Goal: Transaction & Acquisition: Purchase product/service

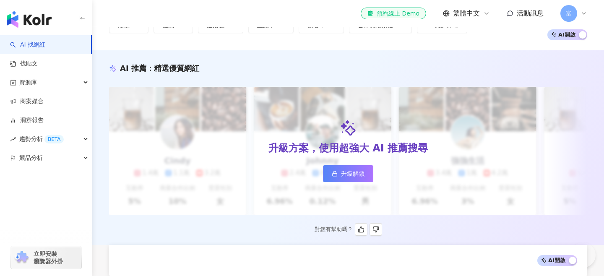
scroll to position [58, 0]
click at [338, 174] on link "升級解鎖" at bounding box center [348, 173] width 50 height 17
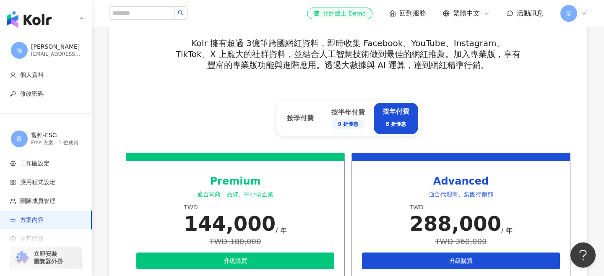
scroll to position [304, 0]
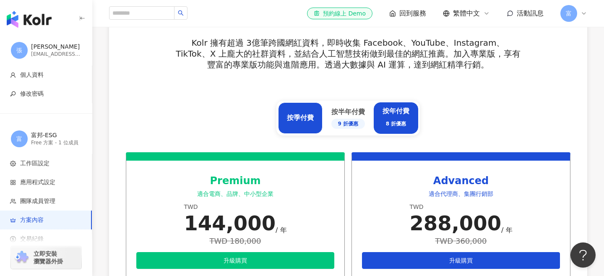
click at [298, 122] on div "按季付費" at bounding box center [300, 117] width 27 height 9
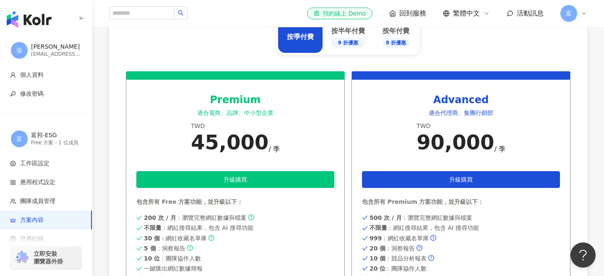
scroll to position [403, 0]
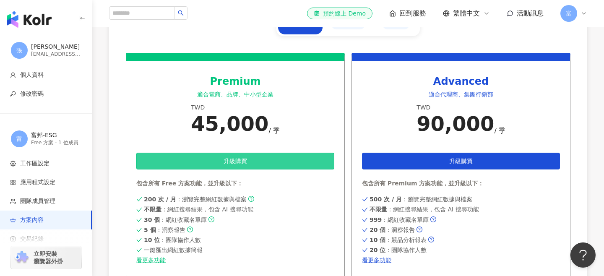
click at [256, 163] on button "升級購買" at bounding box center [235, 161] width 198 height 17
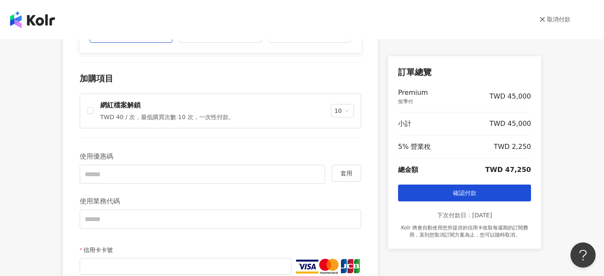
scroll to position [200, 0]
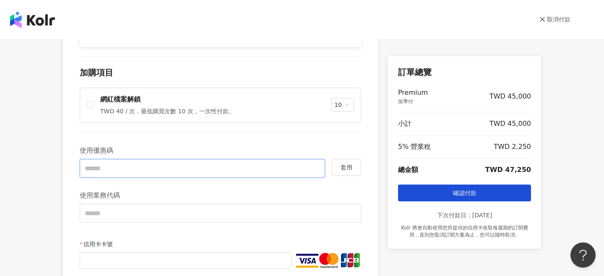
click at [107, 169] on input "text" at bounding box center [202, 168] width 245 height 19
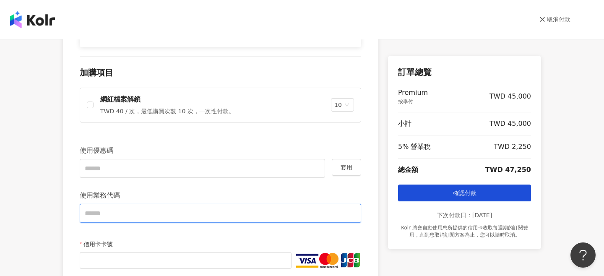
click at [130, 210] on input "text" at bounding box center [220, 213] width 281 height 19
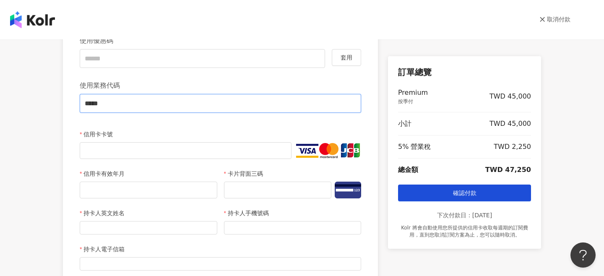
scroll to position [311, 0]
type input "*****"
click at [102, 228] on input "持卡人英文姓名" at bounding box center [148, 226] width 137 height 13
type input "**********"
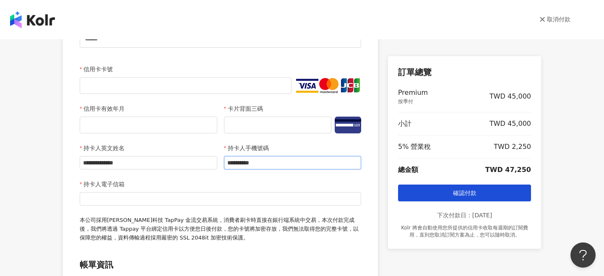
scroll to position [376, 0]
type input "**********"
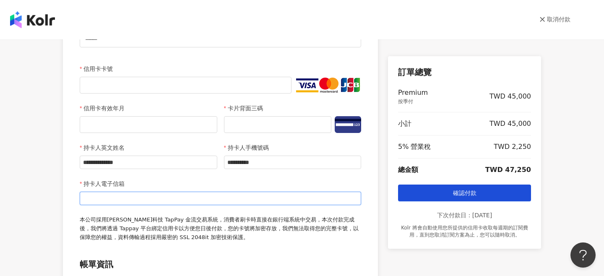
click at [148, 198] on input "持卡人電子信箱" at bounding box center [220, 198] width 281 height 13
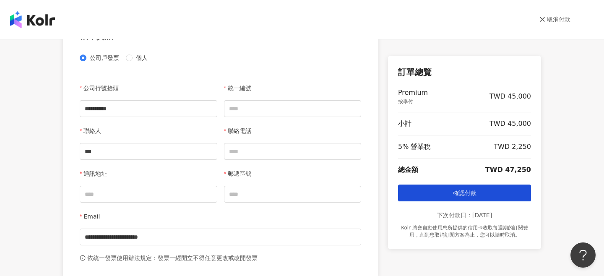
scroll to position [604, 0]
type input "**********"
click at [256, 108] on input "統一編號" at bounding box center [292, 108] width 137 height 17
type input "********"
click at [285, 161] on div "**********" at bounding box center [220, 164] width 281 height 162
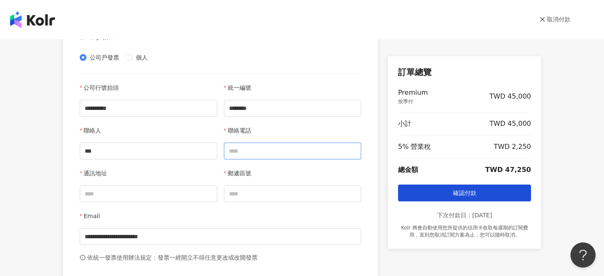
click at [290, 156] on input "聯絡電話" at bounding box center [292, 151] width 137 height 17
type input "**********"
click at [195, 188] on input "通訊地址" at bounding box center [148, 193] width 137 height 17
type input "**********"
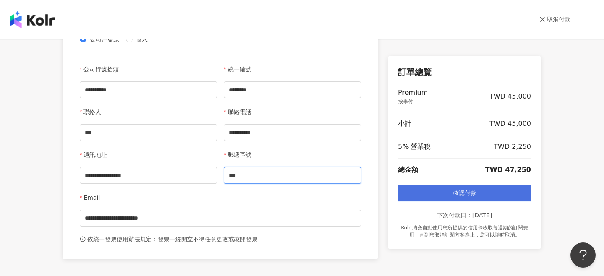
type input "***"
click at [440, 199] on button "確認付款" at bounding box center [464, 192] width 133 height 17
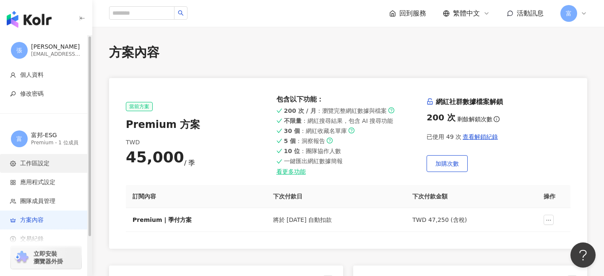
click at [52, 163] on span "工作區設定" at bounding box center [47, 163] width 75 height 8
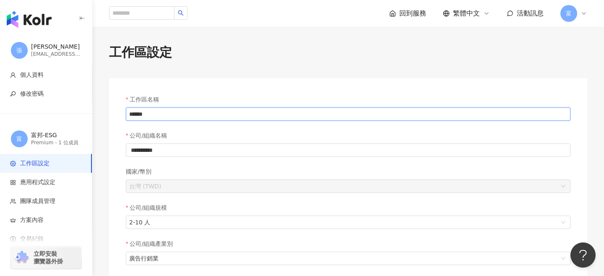
drag, startPoint x: 166, startPoint y: 113, endPoint x: 75, endPoint y: 115, distance: 91.8
click at [77, 115] on div "**********" at bounding box center [302, 267] width 604 height 535
type input "*"
type input "***"
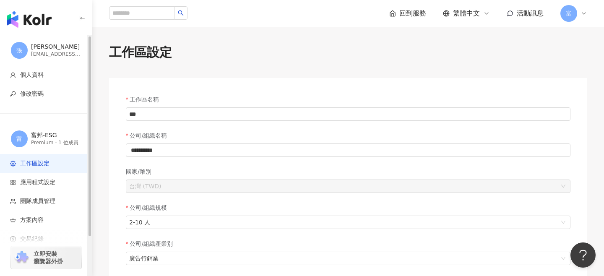
click at [97, 119] on div "**********" at bounding box center [347, 243] width 511 height 399
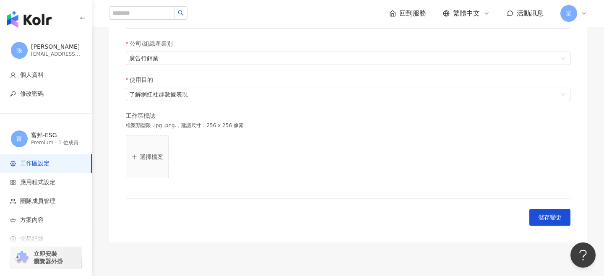
scroll to position [202, 0]
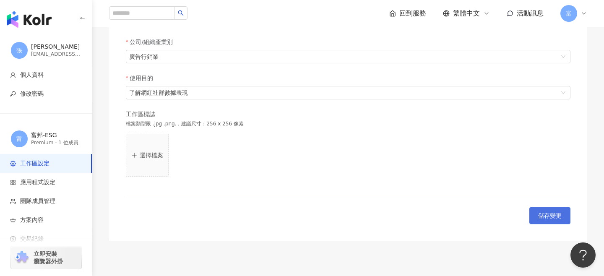
click at [551, 214] on span "儲存變更" at bounding box center [549, 215] width 23 height 7
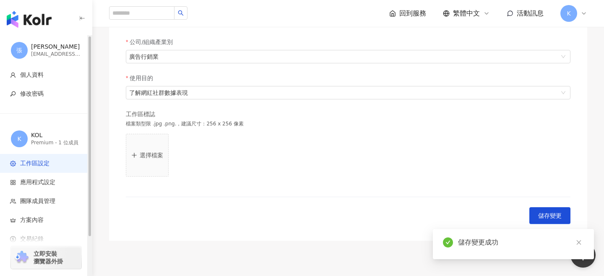
click at [34, 28] on div "button" at bounding box center [46, 17] width 92 height 35
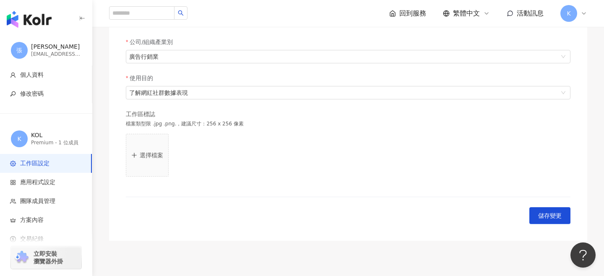
click at [42, 19] on img "button" at bounding box center [29, 19] width 45 height 17
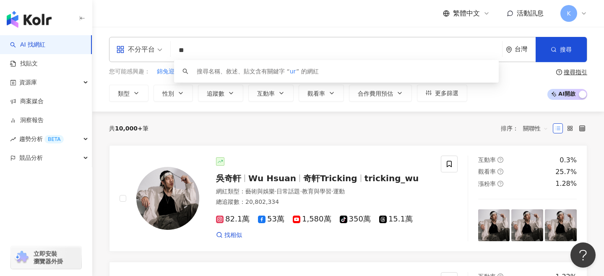
type input "*"
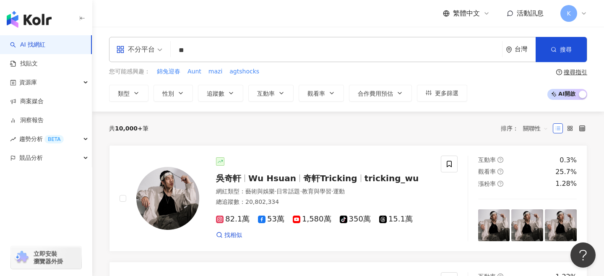
type input "*"
type input "***"
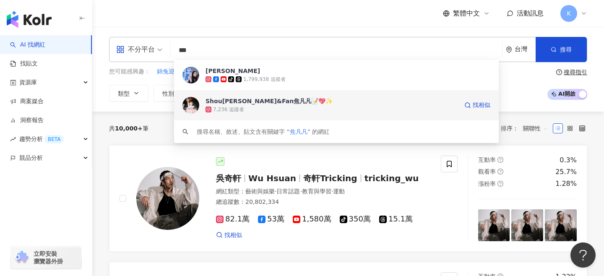
click at [257, 104] on div "Shou婁峻碩&Fan焦凡凡📝💖✨" at bounding box center [268, 101] width 127 height 8
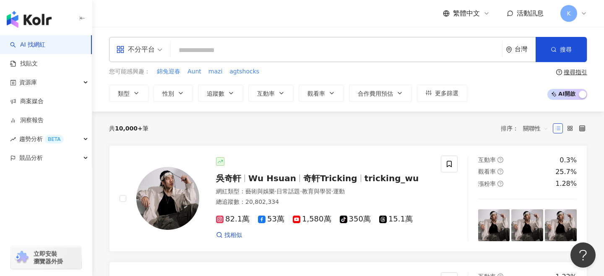
click at [222, 51] on input "search" at bounding box center [336, 50] width 324 height 16
paste input "*****"
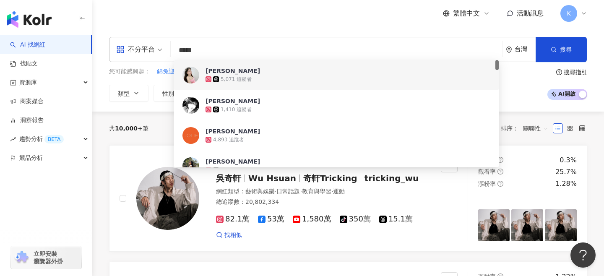
drag, startPoint x: 212, startPoint y: 49, endPoint x: 153, endPoint y: 48, distance: 59.1
click at [153, 49] on div "不分平台 ***** 台灣 搜尋 60ae1234-e022-4e23-ad9f-aa4754338427 4ef13f2d-d69e-4a5a-9dc6-4…" at bounding box center [348, 49] width 478 height 25
click at [150, 48] on div "不分平台" at bounding box center [135, 49] width 39 height 13
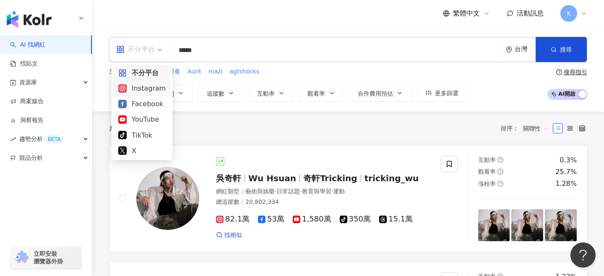
click at [158, 90] on div "Instagram" at bounding box center [141, 88] width 47 height 10
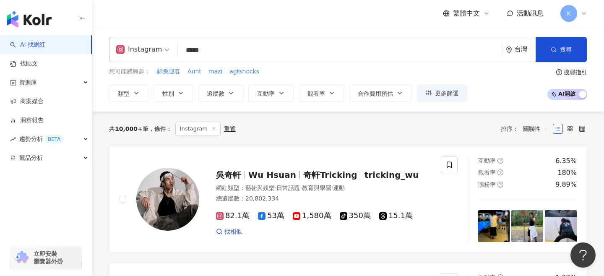
click at [249, 54] on input "*****" at bounding box center [339, 50] width 317 height 16
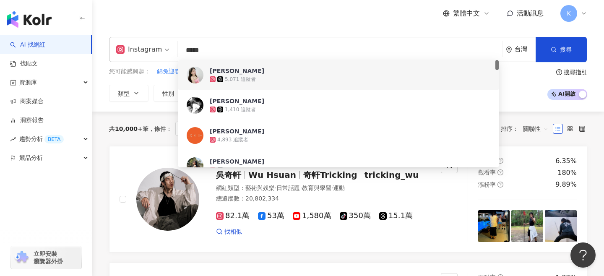
drag, startPoint x: 253, startPoint y: 46, endPoint x: 98, endPoint y: 43, distance: 155.1
click at [102, 45] on div "Instagram ***** 台灣 搜尋 60ae1234-e022-4e23-ad9f-aa4754338427 4ef13f2d-d69e-4a5a-9…" at bounding box center [347, 69] width 511 height 65
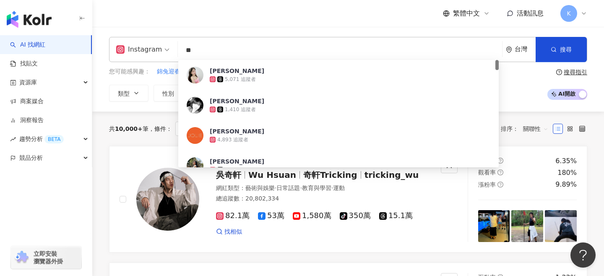
type input "*"
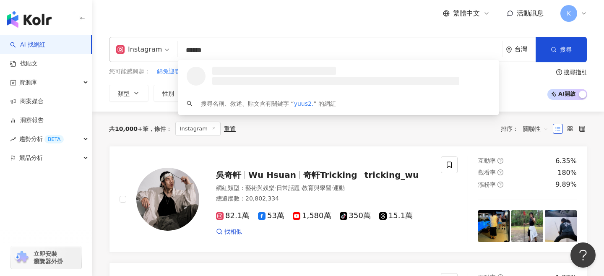
type input "*******"
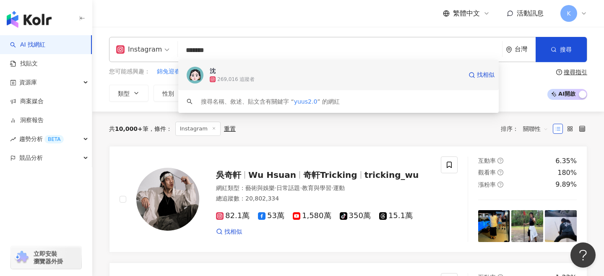
click at [254, 80] on div "269,016 追蹤者" at bounding box center [336, 79] width 252 height 8
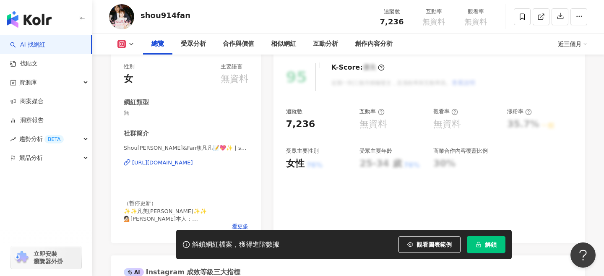
scroll to position [104, 0]
click at [237, 193] on div "Shou[PERSON_NAME]&Fan焦凡凡📝💖✨ | shou914fan [URL][DOMAIN_NAME]" at bounding box center [186, 169] width 124 height 49
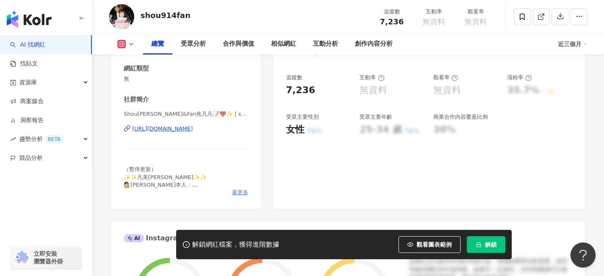
click at [241, 193] on span "看更多" at bounding box center [240, 193] width 16 height 8
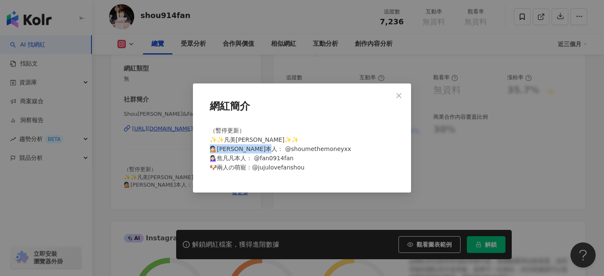
drag, startPoint x: 254, startPoint y: 149, endPoint x: 313, endPoint y: 149, distance: 59.1
click at [313, 149] on div "（暫停更新） ✨✨凡美婁好看✨✨ 💁🏻婁峻碩本人： @shoumethemoneyxx 💁🏻‍♀️焦凡凡本人： @fan0914fan 🐶兩人の萌寵：@juj…" at bounding box center [301, 152] width 191 height 60
copy span "houmethemoneyxx"
click at [399, 96] on icon "close" at bounding box center [398, 95] width 5 height 5
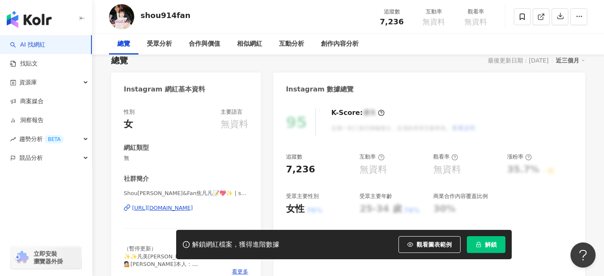
scroll to position [0, 0]
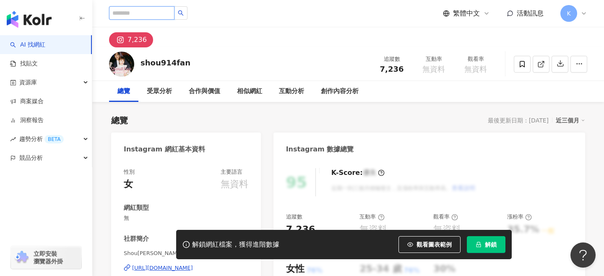
click at [153, 16] on input "search" at bounding box center [141, 12] width 65 height 13
paste input "**********"
type input "**********"
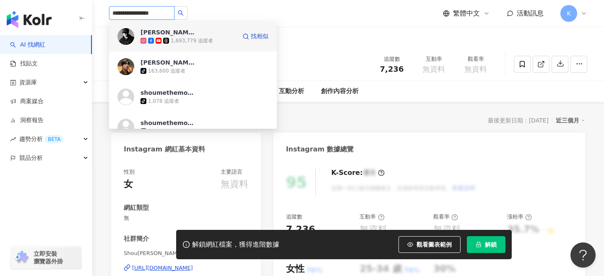
click at [183, 28] on span "婁峻碩 SHOU" at bounding box center [167, 32] width 54 height 8
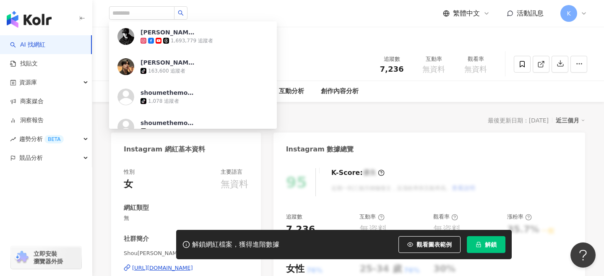
click at [212, 186] on div "性別 女 主要語言 無資料" at bounding box center [186, 179] width 124 height 23
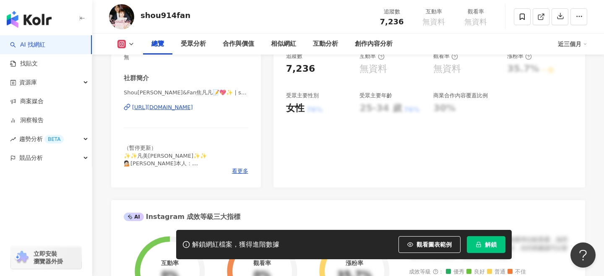
scroll to position [171, 0]
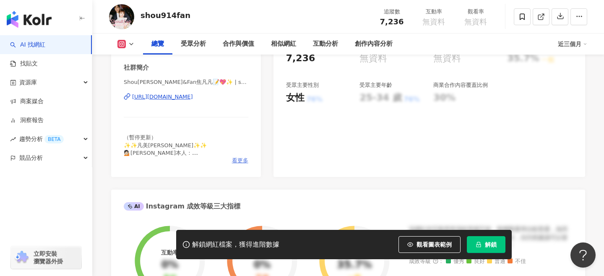
click at [239, 163] on span "看更多" at bounding box center [240, 161] width 16 height 8
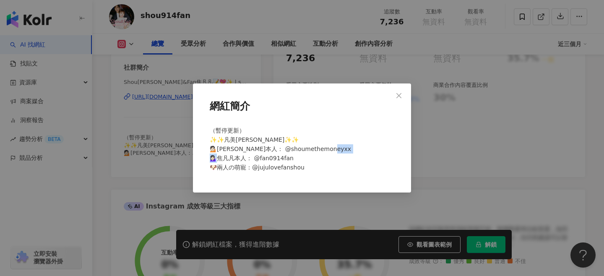
drag, startPoint x: 254, startPoint y: 157, endPoint x: 290, endPoint y: 158, distance: 35.7
click at [289, 158] on div "（暫停更新） ✨✨凡美婁好看✨✨ 💁🏻婁峻碩本人： @shoumethemoneyxx 💁🏻‍♀️焦凡凡本人： @fan0914fan 🐶兩人の萌寵：@juj…" at bounding box center [301, 152] width 191 height 60
copy span "0914fan 🐶兩"
click at [202, 73] on div "網紅簡介 （暫停更新） ✨✨凡美婁好看✨✨ 💁🏻婁峻碩本人： @shoumethemoneyxx 💁🏻‍♀️焦凡凡本人： @fan0914fan 🐶兩人の萌寵…" at bounding box center [302, 138] width 604 height 276
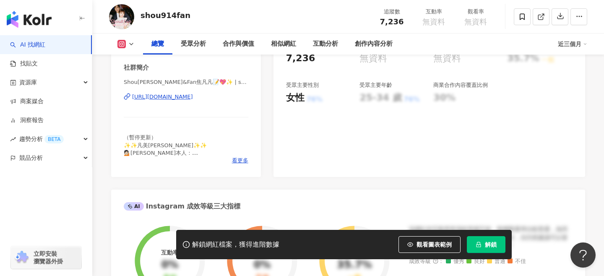
scroll to position [0, 0]
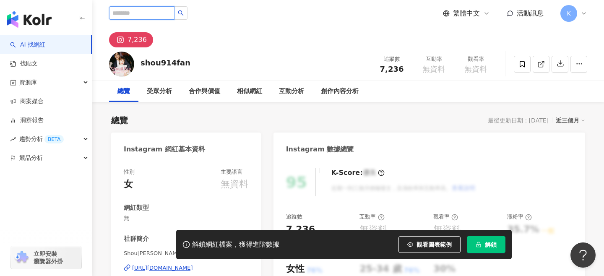
click at [153, 15] on input "search" at bounding box center [141, 12] width 65 height 13
paste input "**********"
type input "**********"
click at [182, 12] on icon "search" at bounding box center [181, 13] width 6 height 6
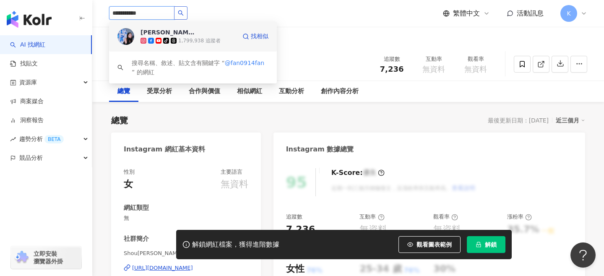
click at [181, 35] on span "焦曉凡" at bounding box center [167, 32] width 54 height 8
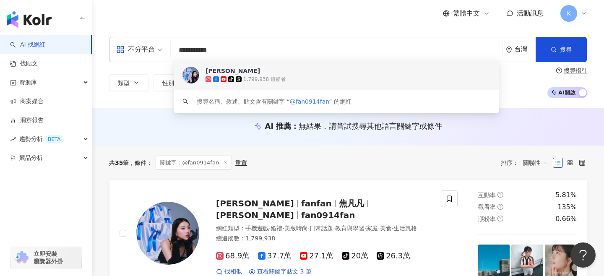
drag, startPoint x: 244, startPoint y: 48, endPoint x: 138, endPoint y: 47, distance: 105.6
click at [138, 47] on div "**********" at bounding box center [348, 49] width 478 height 25
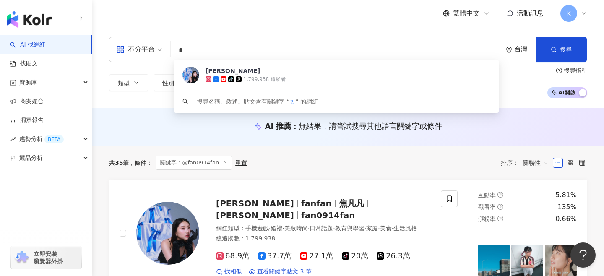
type input "*"
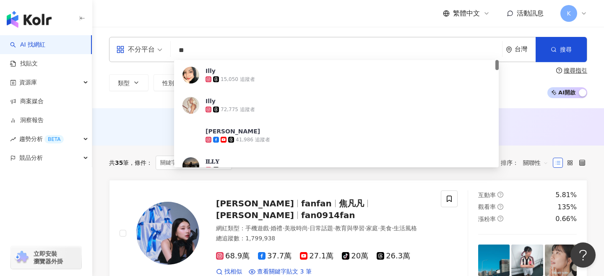
type input "*"
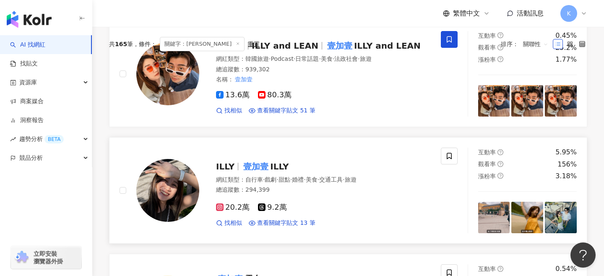
scroll to position [65, 0]
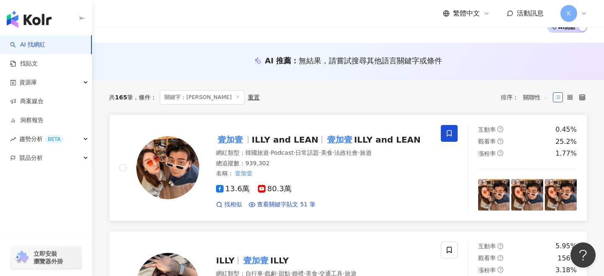
type input "***"
click at [274, 143] on span "ILLY and LEAN" at bounding box center [284, 140] width 67 height 10
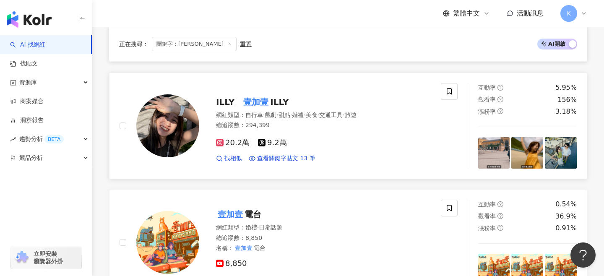
scroll to position [340, 0]
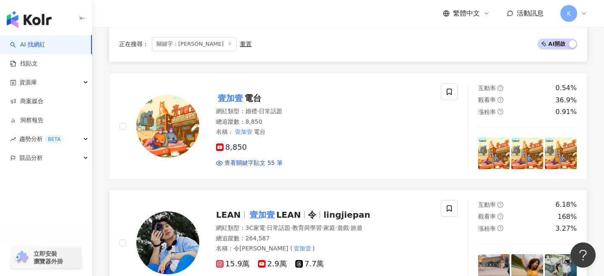
click at [242, 207] on div "LEAN 壹加壹 LEAN 令 lingjiepan 網紅類型 ： 3C家電 · 日常話題 · 教育與學習 · 家庭 · 遊戲 · 旅遊 總追蹤數 ： 264…" at bounding box center [314, 243] width 231 height 82
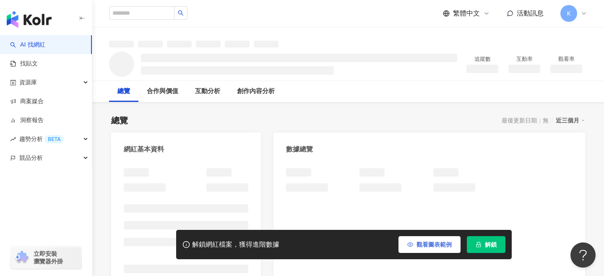
click at [493, 245] on span "解鎖" at bounding box center [491, 244] width 12 height 7
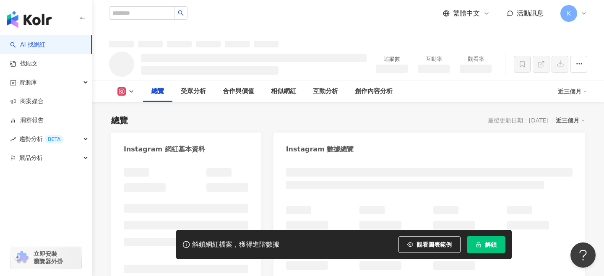
scroll to position [74, 0]
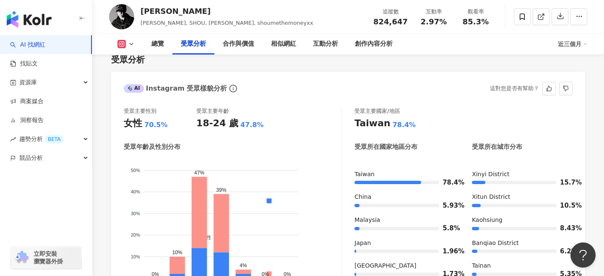
scroll to position [736, 0]
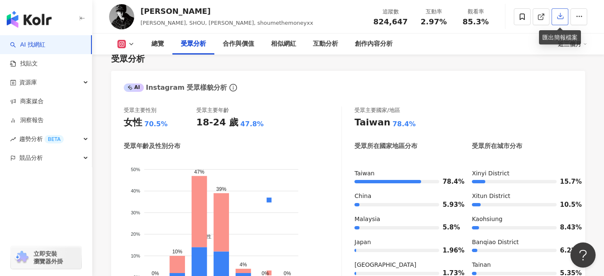
click at [561, 18] on icon "button" at bounding box center [560, 16] width 8 height 8
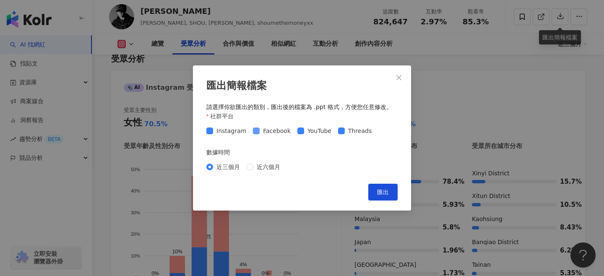
click at [266, 127] on span "Facebook" at bounding box center [276, 130] width 34 height 9
click at [270, 134] on span "Facebook" at bounding box center [276, 130] width 34 height 9
click at [282, 132] on span "Facebook" at bounding box center [276, 130] width 34 height 9
click at [304, 131] on span "YouTube" at bounding box center [319, 130] width 31 height 9
click at [351, 134] on span "Threads" at bounding box center [360, 130] width 30 height 9
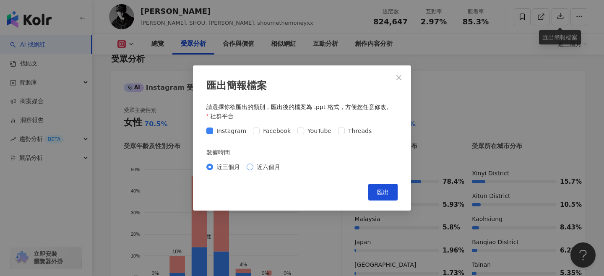
click at [267, 162] on span "近六個月" at bounding box center [268, 166] width 30 height 9
click at [225, 168] on span "近三個月" at bounding box center [228, 166] width 30 height 9
click at [378, 193] on span "匯出" at bounding box center [383, 192] width 12 height 7
click at [400, 79] on icon "close" at bounding box center [398, 77] width 7 height 7
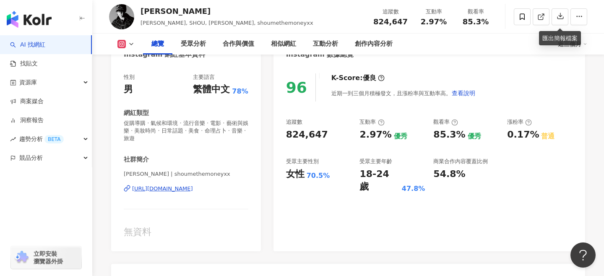
scroll to position [96, 0]
click at [179, 143] on div "性別 男 主要語言 繁體中文 78% 網紅類型 促購導購 · 氣候和環境 · 流行音樂 · 電影 · 藝術與娛樂 · 美妝時尚 · 日常話題 · 美食 · 命…" at bounding box center [186, 155] width 124 height 165
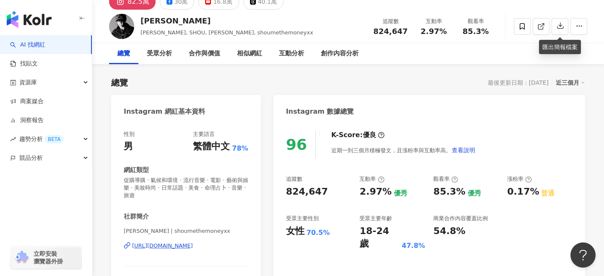
scroll to position [0, 0]
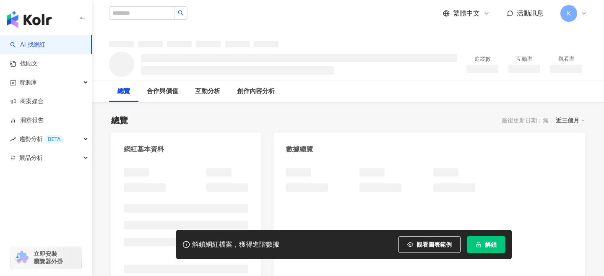
click at [487, 249] on button "解鎖" at bounding box center [486, 244] width 39 height 17
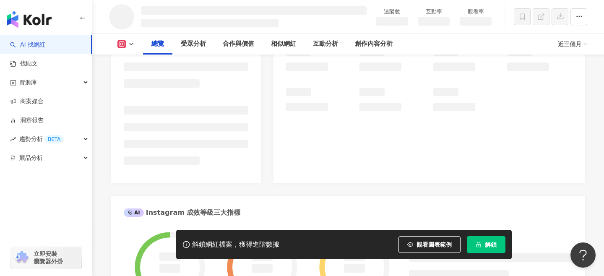
scroll to position [247, 0]
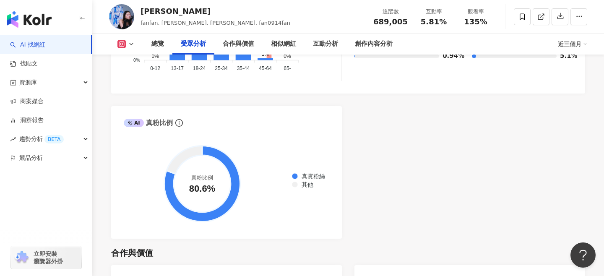
scroll to position [800, 0]
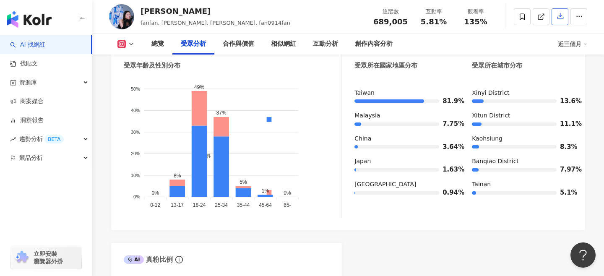
click at [561, 16] on icon "button" at bounding box center [560, 16] width 6 height 6
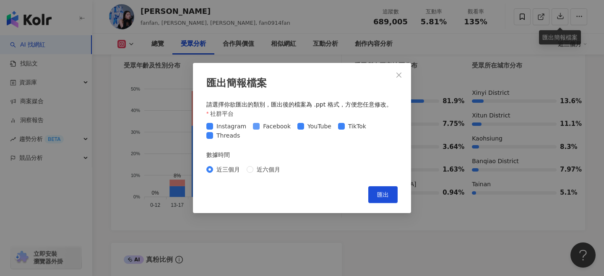
click at [263, 129] on span "Facebook" at bounding box center [276, 126] width 34 height 9
click at [351, 124] on span "TikTok" at bounding box center [357, 126] width 25 height 9
click at [219, 138] on span "Threads" at bounding box center [228, 135] width 30 height 9
drag, startPoint x: 384, startPoint y: 193, endPoint x: 238, endPoint y: 190, distance: 146.3
click at [384, 193] on span "匯出" at bounding box center [383, 194] width 12 height 7
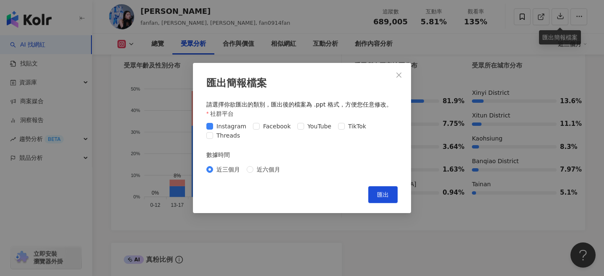
click at [401, 73] on icon "close" at bounding box center [398, 75] width 5 height 5
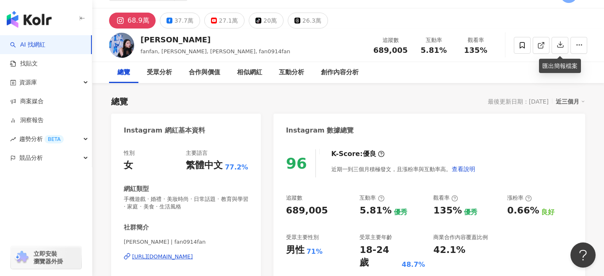
scroll to position [0, 0]
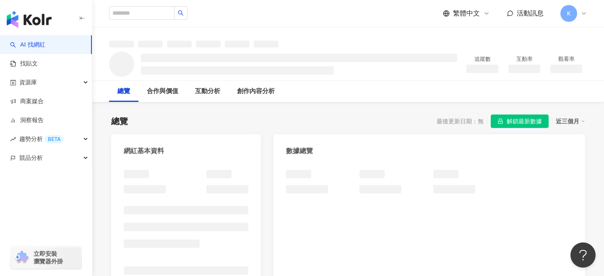
click at [517, 124] on span "解鎖最新數據" at bounding box center [523, 121] width 35 height 13
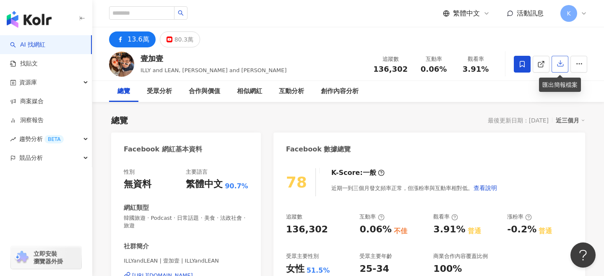
click at [563, 61] on icon "button" at bounding box center [560, 64] width 8 height 8
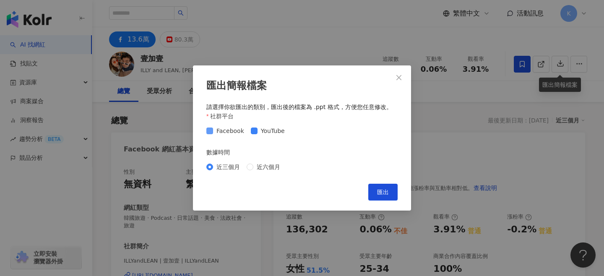
click at [234, 134] on span "Facebook" at bounding box center [230, 130] width 34 height 9
click at [383, 192] on span "匯出" at bounding box center [383, 192] width 12 height 7
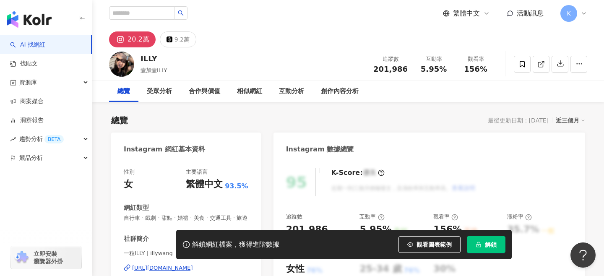
click at [486, 245] on span "解鎖" at bounding box center [491, 244] width 12 height 7
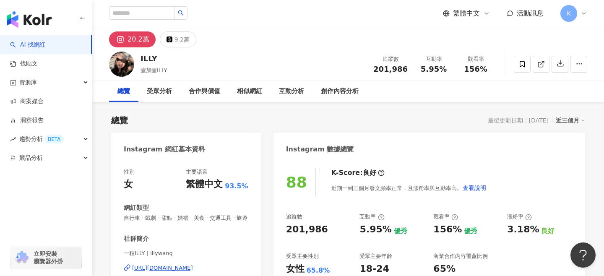
click at [562, 65] on icon "button" at bounding box center [560, 64] width 8 height 8
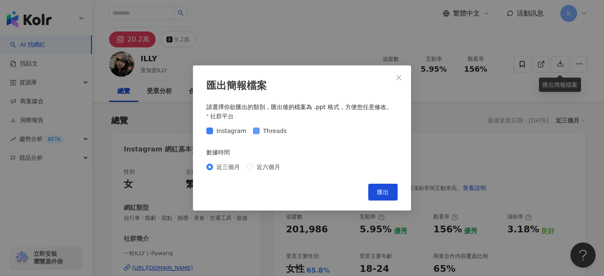
click at [270, 127] on span "Threads" at bounding box center [274, 130] width 30 height 9
click at [386, 194] on span "匯出" at bounding box center [383, 192] width 12 height 7
click at [399, 78] on icon "close" at bounding box center [398, 77] width 7 height 7
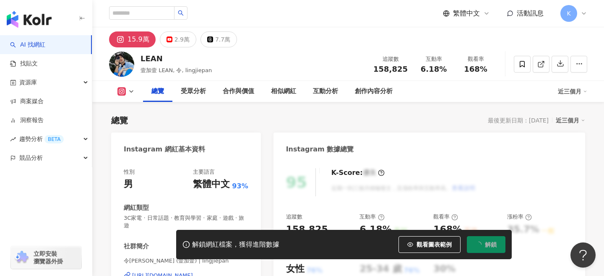
click at [491, 244] on span "解鎖" at bounding box center [491, 244] width 12 height 7
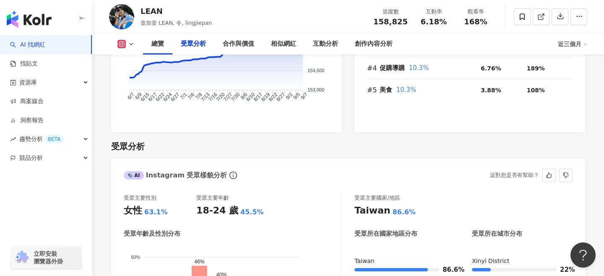
scroll to position [752, 0]
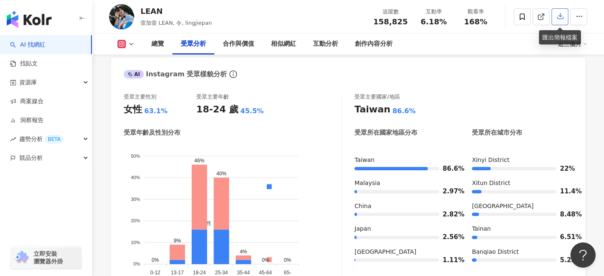
click at [556, 18] on icon "button" at bounding box center [560, 16] width 8 height 8
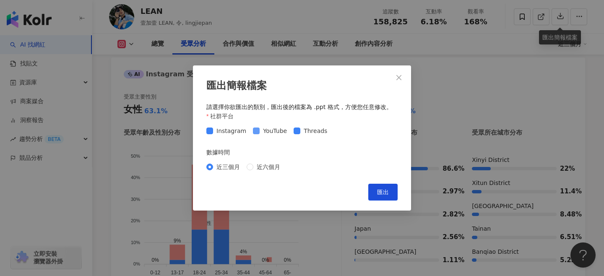
click at [278, 128] on span "YouTube" at bounding box center [274, 130] width 31 height 9
click at [308, 129] on span "Threads" at bounding box center [315, 130] width 30 height 9
click at [378, 193] on span "匯出" at bounding box center [383, 192] width 12 height 7
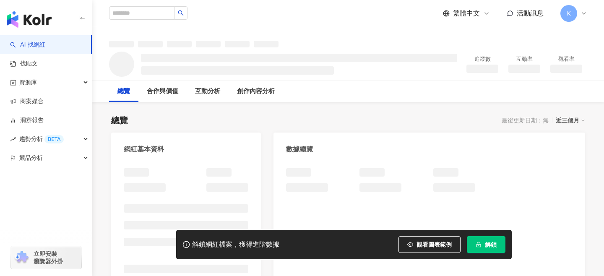
click at [480, 244] on icon "lock" at bounding box center [478, 244] width 5 height 5
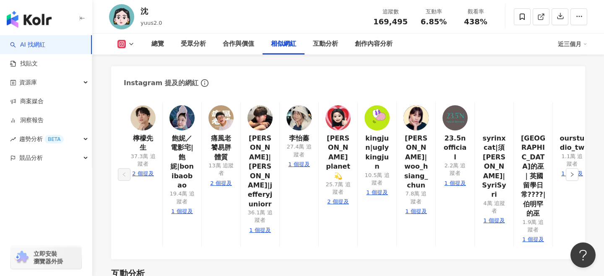
scroll to position [1553, 0]
